Goal: Task Accomplishment & Management: Use online tool/utility

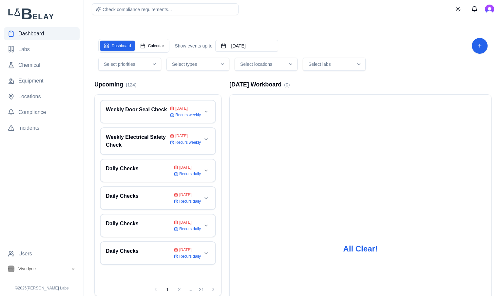
scroll to position [51, 0]
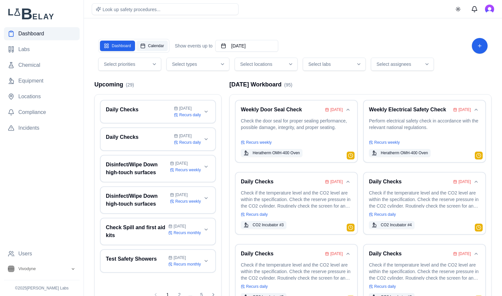
click at [159, 47] on button "Calendar" at bounding box center [152, 46] width 32 height 10
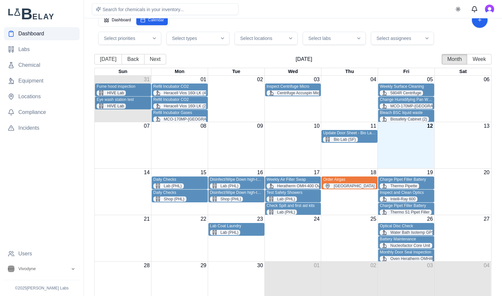
scroll to position [21, 0]
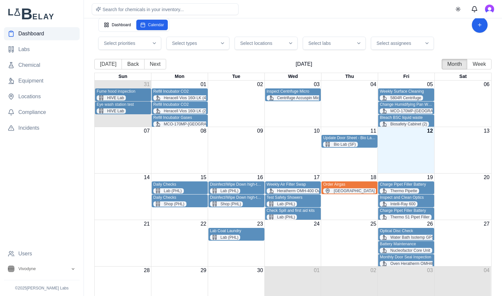
click at [260, 44] on span "Select locations" at bounding box center [256, 43] width 32 height 7
click at [266, 90] on span "PHL Campus" at bounding box center [271, 92] width 48 height 7
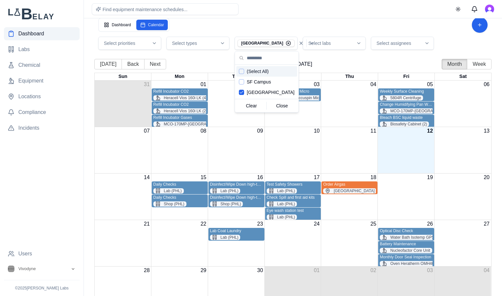
click at [274, 22] on div "Dashboard Calendar" at bounding box center [293, 25] width 390 height 16
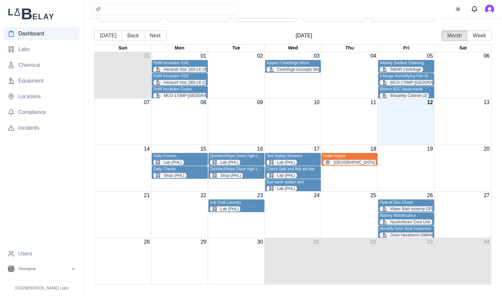
scroll to position [51, 0]
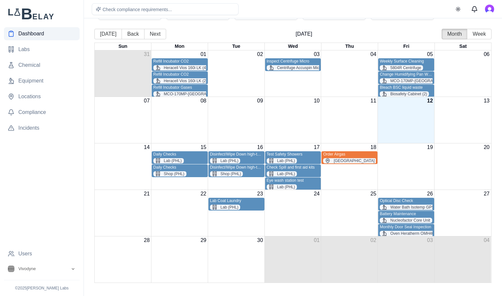
click at [190, 59] on div "Refill Incubator CO2" at bounding box center [179, 61] width 53 height 5
click at [189, 61] on html "Dashboard Labs Chemical Equipment Locations Compliance Incidents Users Vivodyne…" at bounding box center [251, 123] width 502 height 348
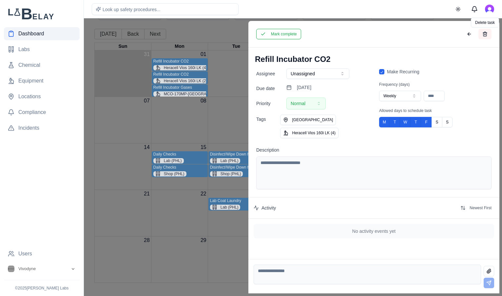
click at [486, 34] on button at bounding box center [485, 34] width 13 height 10
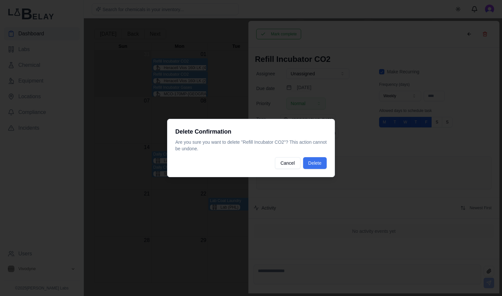
click at [313, 162] on button "Delete" at bounding box center [315, 163] width 24 height 12
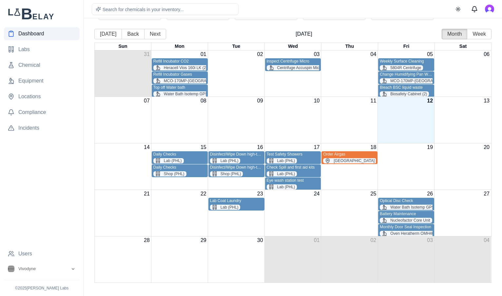
click at [189, 64] on div "Refill Incubator CO2 Heracell Vios 160i LK (2)" at bounding box center [179, 64] width 53 height 11
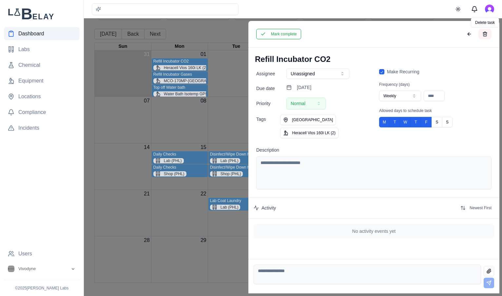
click at [490, 35] on button at bounding box center [485, 34] width 13 height 10
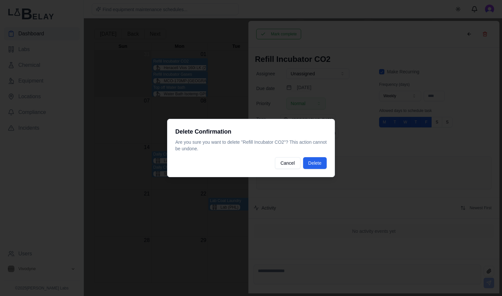
click at [317, 157] on div "Delete Confirmation Are you sure you want to delete " Refill Incubator CO2 "? T…" at bounding box center [251, 148] width 168 height 58
click at [314, 167] on button "Delete" at bounding box center [315, 163] width 24 height 12
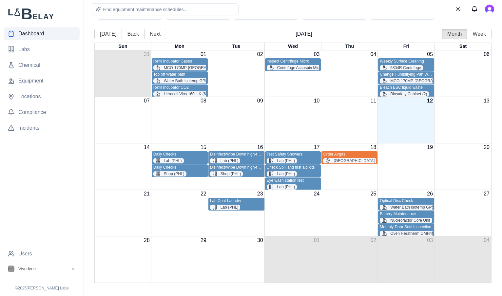
click at [201, 65] on div "Refill Incubator Gases MCO-170MP-PA" at bounding box center [179, 64] width 53 height 11
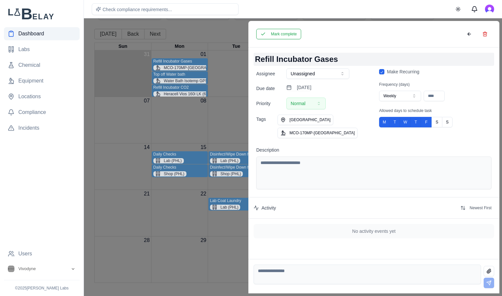
click at [268, 59] on h1 "Refill Incubator Gases" at bounding box center [374, 59] width 241 height 13
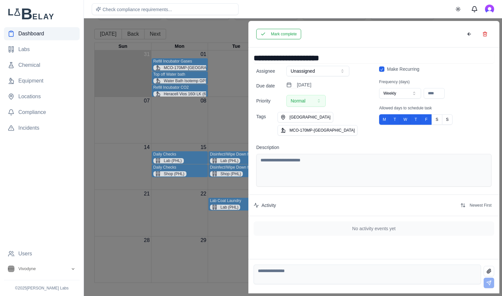
click at [268, 59] on input "**********" at bounding box center [374, 58] width 241 height 10
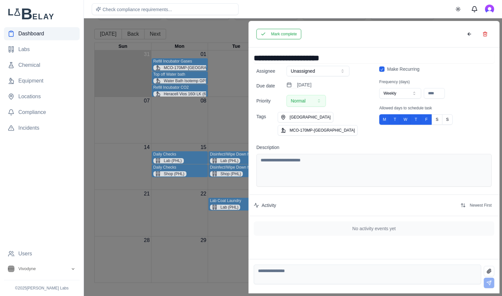
click at [280, 59] on input "**********" at bounding box center [374, 58] width 241 height 10
click at [322, 129] on button "MCO-170MP-PA" at bounding box center [318, 130] width 80 height 10
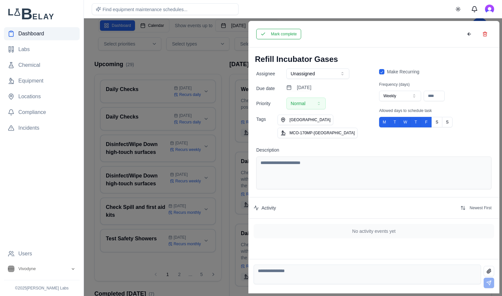
scroll to position [3, 0]
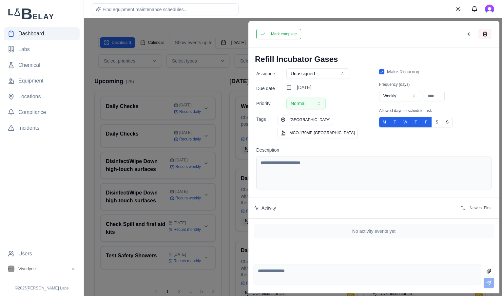
click at [487, 36] on button at bounding box center [485, 34] width 13 height 10
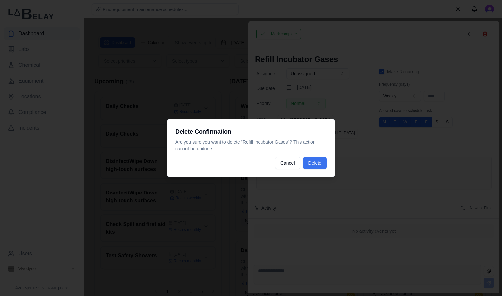
click at [316, 161] on button "Delete" at bounding box center [315, 163] width 24 height 12
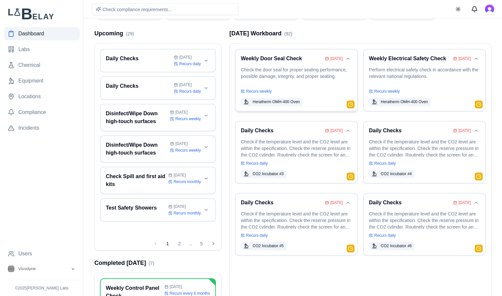
click at [296, 78] on p "Check the door seal for proper sealing performance, possible damage, integrity,…" at bounding box center [296, 76] width 111 height 18
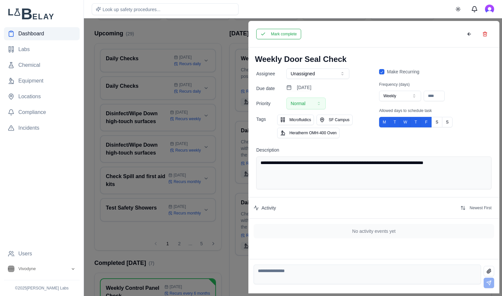
click at [403, 100] on button "Weekly" at bounding box center [400, 96] width 42 height 10
type input "***"
click at [348, 32] on button "Save" at bounding box center [349, 34] width 17 height 10
click at [274, 35] on button "Mark complete" at bounding box center [278, 34] width 45 height 10
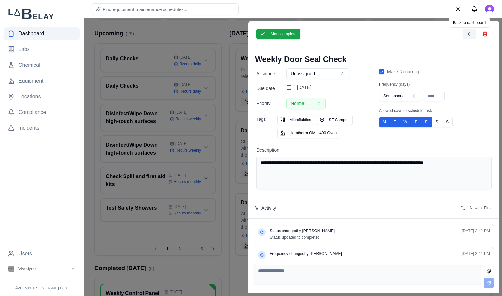
click at [472, 36] on button at bounding box center [469, 34] width 13 height 10
